Goal: Find specific page/section: Find specific page/section

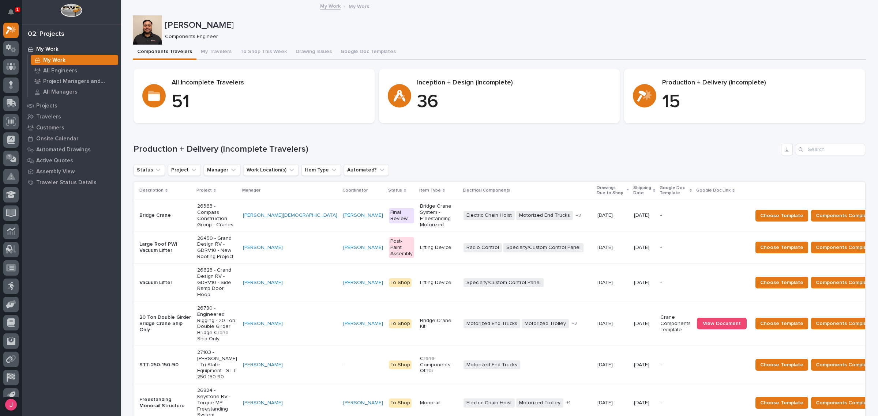
click at [12, 12] on icon "Notifications" at bounding box center [11, 12] width 6 height 7
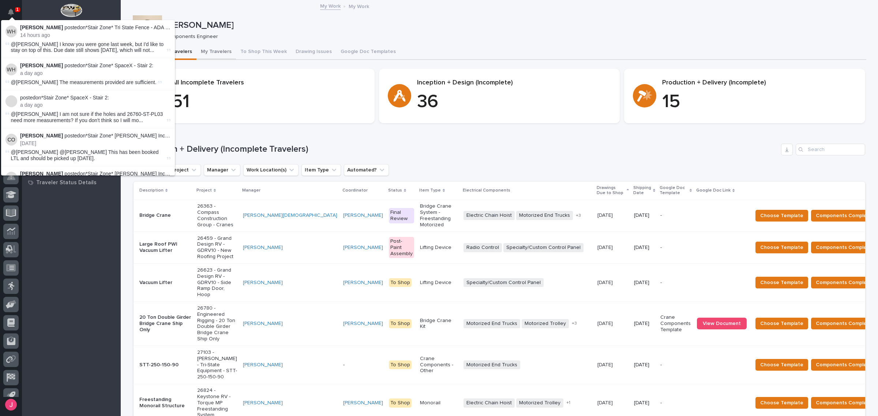
click at [212, 51] on button "My Travelers" at bounding box center [217, 52] width 40 height 15
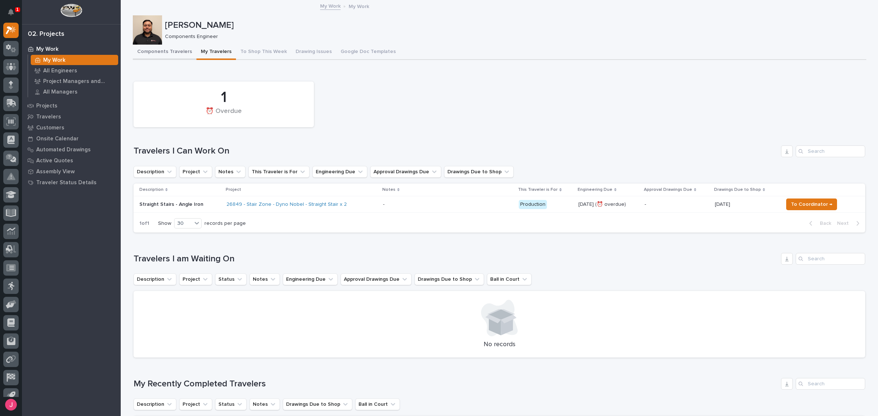
click at [156, 50] on button "Components Travelers" at bounding box center [165, 52] width 64 height 15
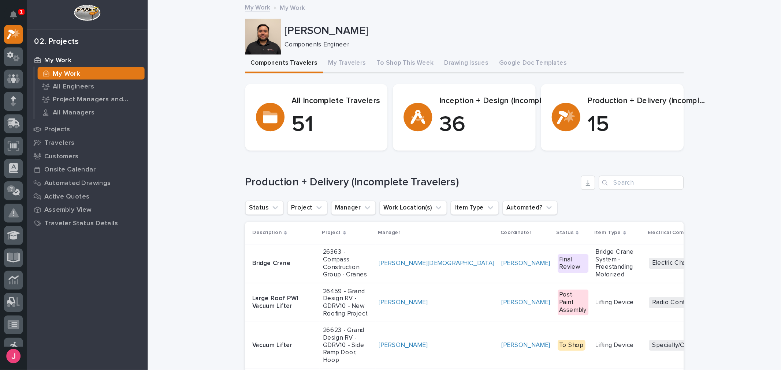
scroll to position [18, 0]
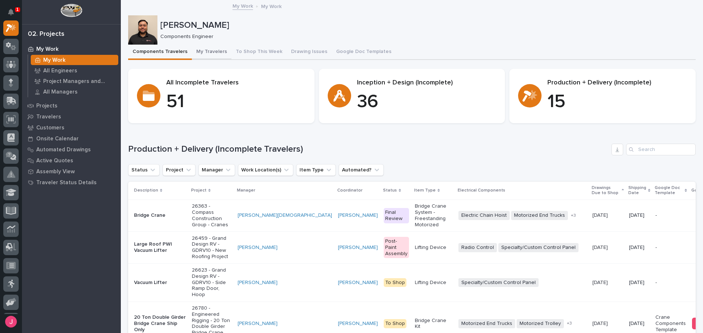
click at [205, 56] on button "My Travelers" at bounding box center [212, 52] width 40 height 15
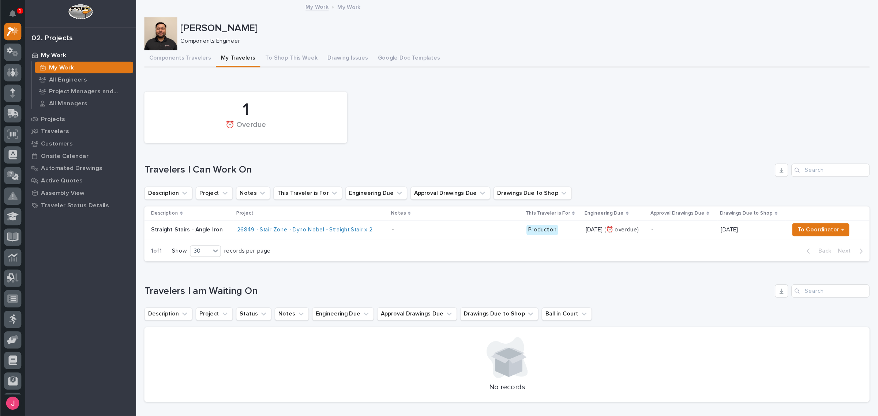
scroll to position [18, 0]
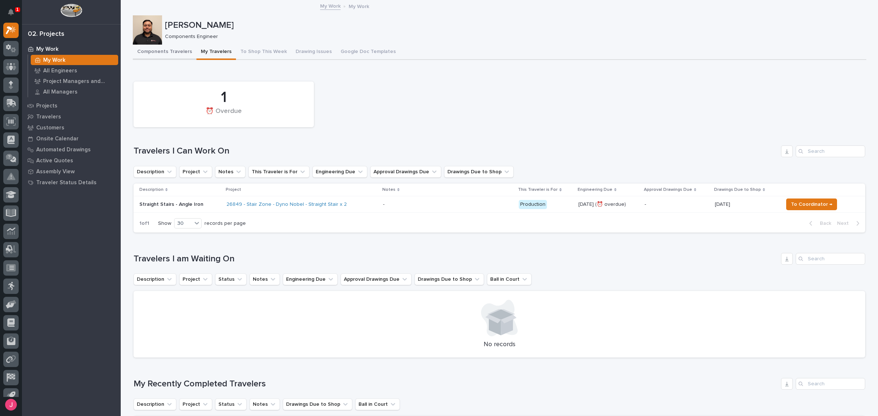
click at [171, 48] on button "Components Travelers" at bounding box center [165, 52] width 64 height 15
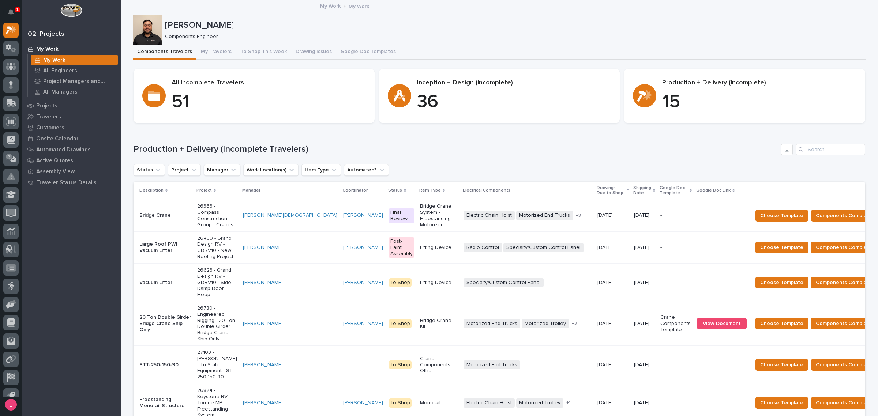
drag, startPoint x: 517, startPoint y: 1, endPoint x: 412, endPoint y: 18, distance: 105.6
click at [412, 18] on div "[PERSON_NAME] Components Engineer" at bounding box center [500, 29] width 734 height 29
click at [8, 9] on icon "Notifications" at bounding box center [11, 12] width 6 height 7
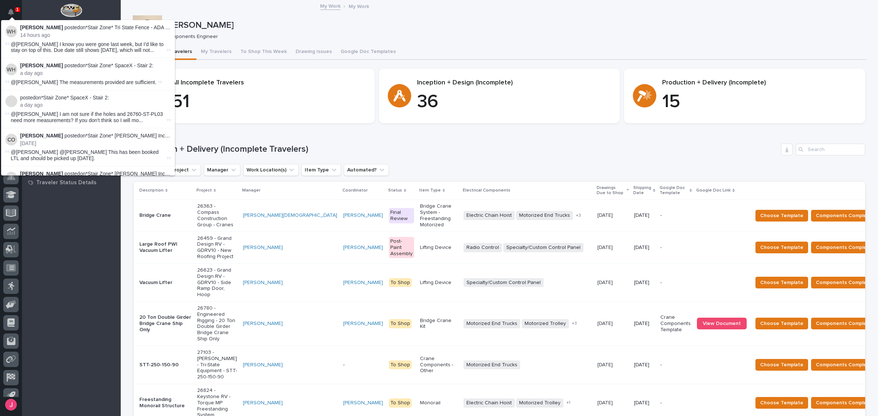
click at [458, 16] on div "[PERSON_NAME] Components Engineer" at bounding box center [500, 29] width 734 height 29
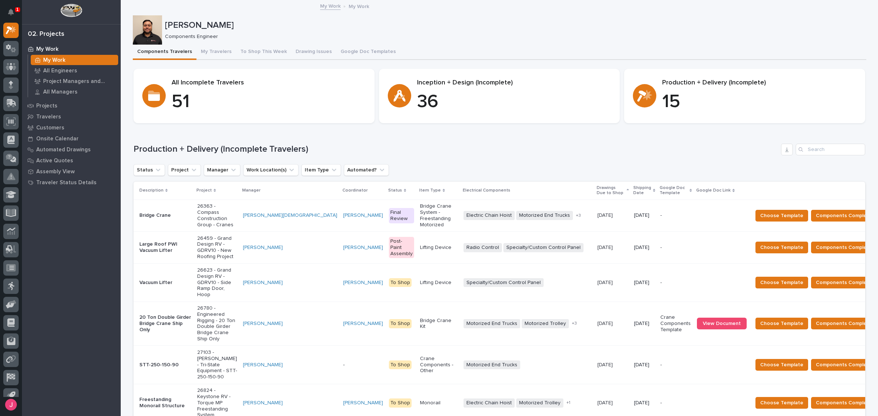
click at [401, 22] on p "[PERSON_NAME]" at bounding box center [514, 25] width 699 height 11
click at [14, 13] on icon "Notifications" at bounding box center [11, 12] width 6 height 7
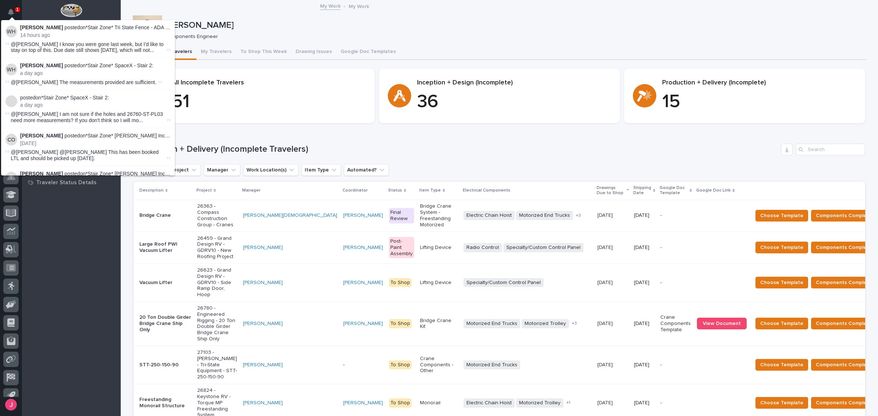
click at [289, 24] on p "[PERSON_NAME]" at bounding box center [514, 25] width 699 height 11
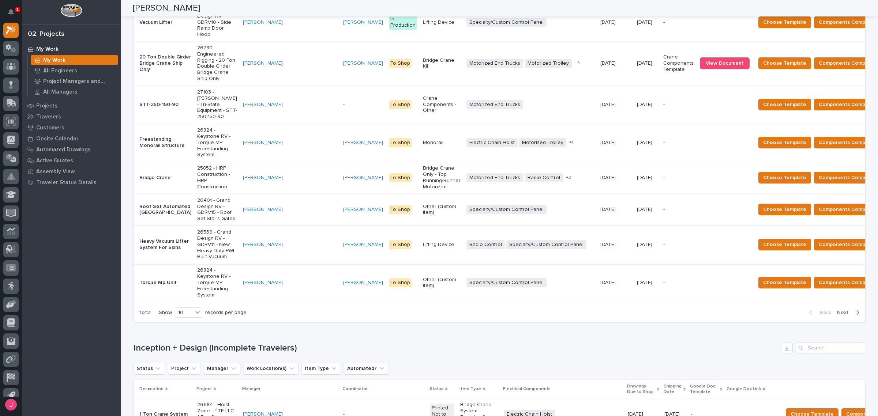
scroll to position [254, 0]
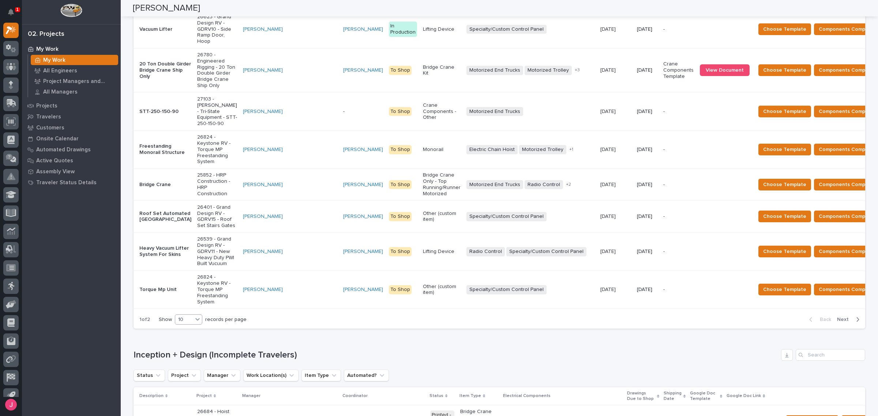
click at [194, 316] on icon at bounding box center [197, 319] width 7 height 7
click at [191, 293] on div "30" at bounding box center [186, 292] width 27 height 9
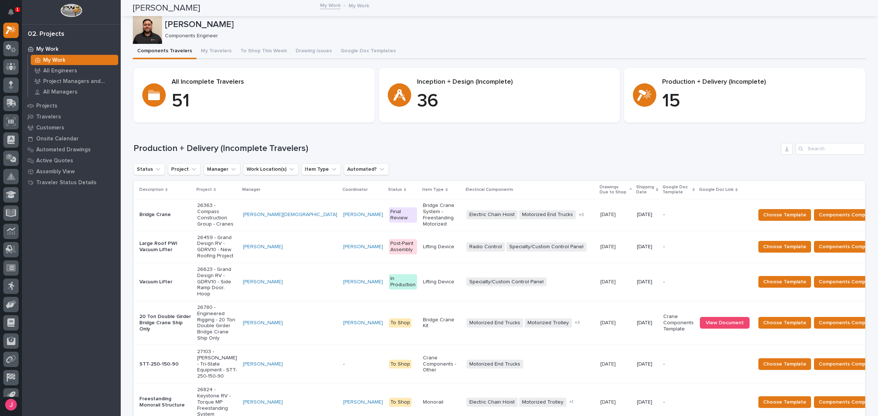
scroll to position [0, 0]
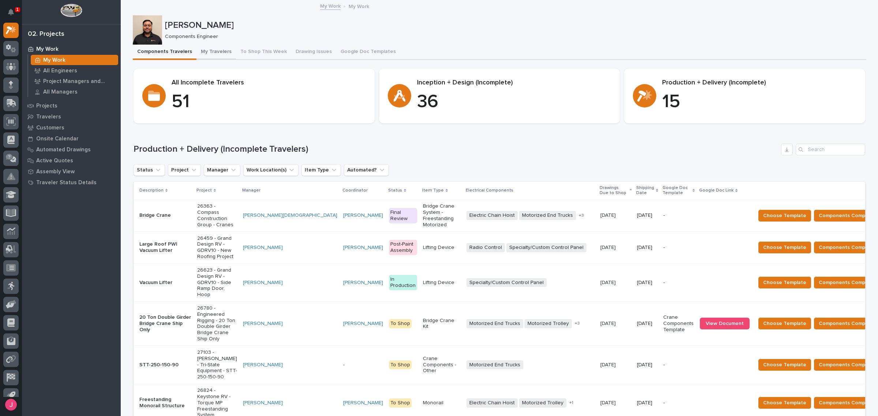
click at [222, 52] on button "My Travelers" at bounding box center [217, 52] width 40 height 15
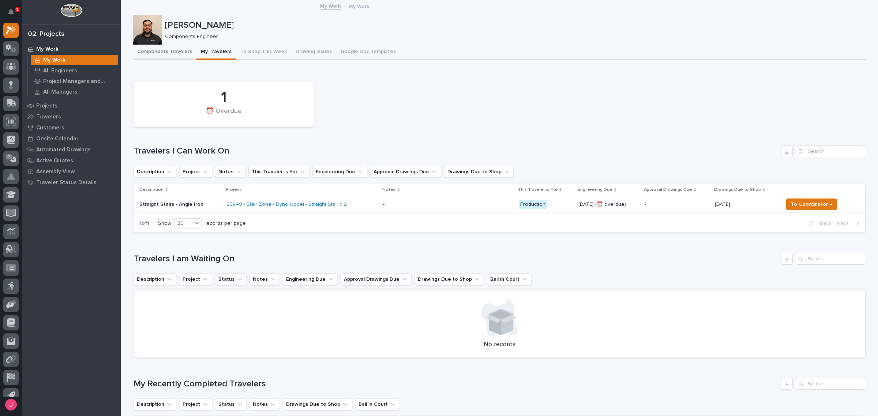
click at [152, 50] on button "Components Travelers" at bounding box center [165, 52] width 64 height 15
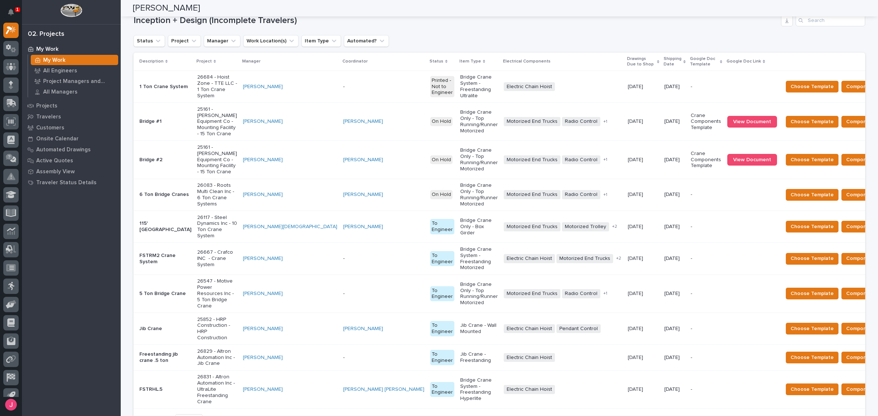
scroll to position [598, 0]
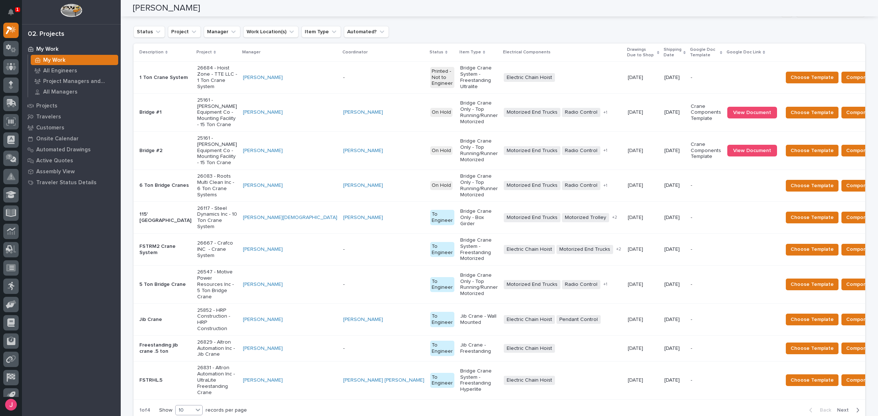
click at [194, 406] on div at bounding box center [198, 410] width 9 height 9
click at [187, 339] on div "30" at bounding box center [186, 337] width 27 height 9
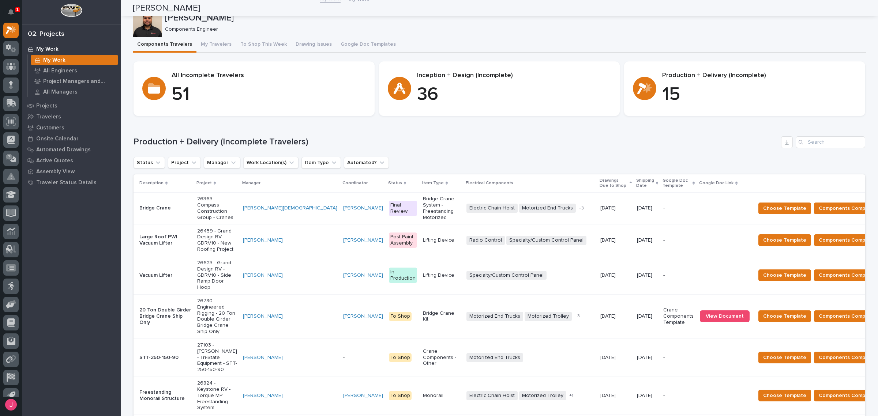
scroll to position [0, 0]
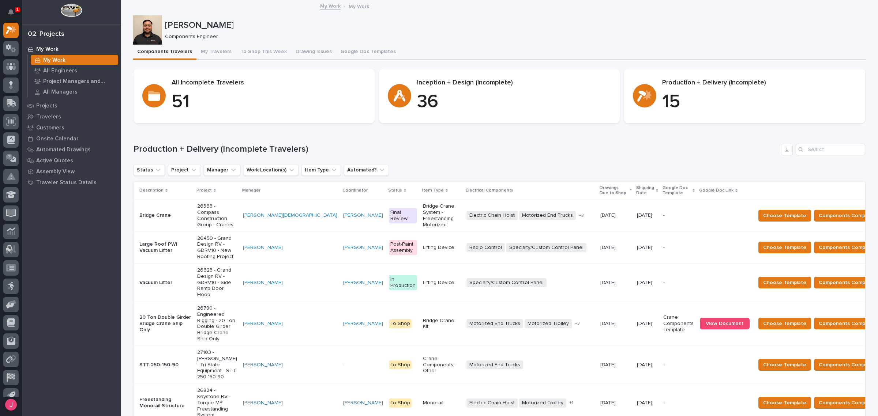
click at [501, 45] on div "Components Travelers My Travelers To Shop This Week Drawing Issues Google Doc T…" at bounding box center [500, 52] width 734 height 15
click at [528, 25] on p "[PERSON_NAME]" at bounding box center [514, 25] width 699 height 11
click at [522, 21] on p "[PERSON_NAME]" at bounding box center [514, 25] width 699 height 11
click at [524, 18] on div "[PERSON_NAME] Components Engineer" at bounding box center [500, 29] width 734 height 29
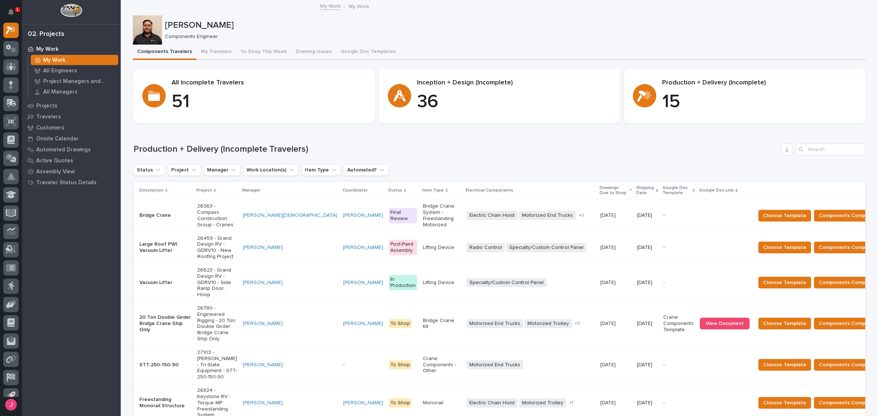
click at [318, 24] on p "[PERSON_NAME]" at bounding box center [514, 25] width 699 height 11
click at [401, 37] on p "Components Engineer" at bounding box center [513, 37] width 696 height 6
click at [310, 23] on p "[PERSON_NAME]" at bounding box center [514, 25] width 699 height 11
click at [466, 41] on div "[PERSON_NAME] Components Engineer" at bounding box center [500, 29] width 734 height 29
